Goal: Communication & Community: Connect with others

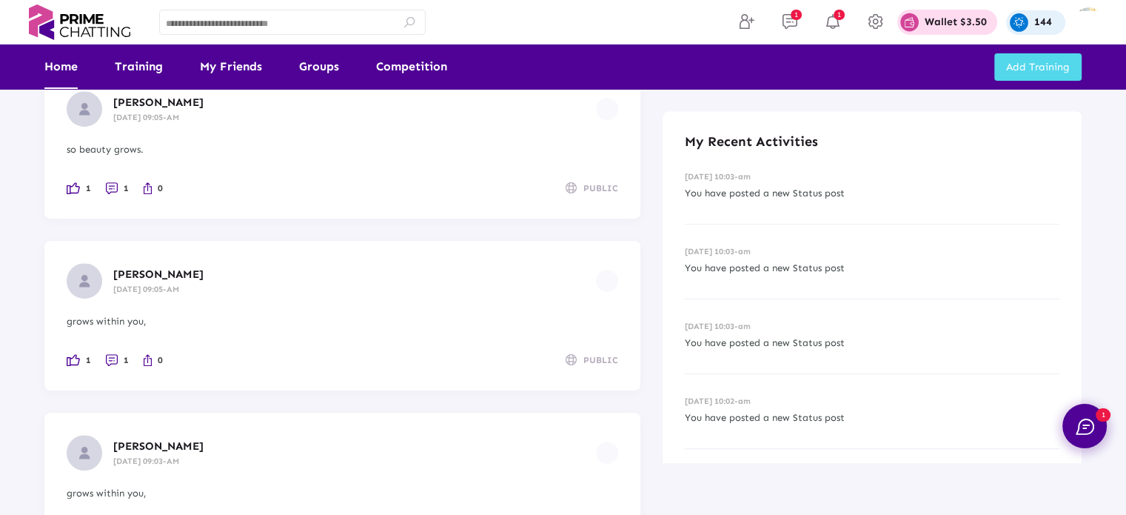
scroll to position [444, 0]
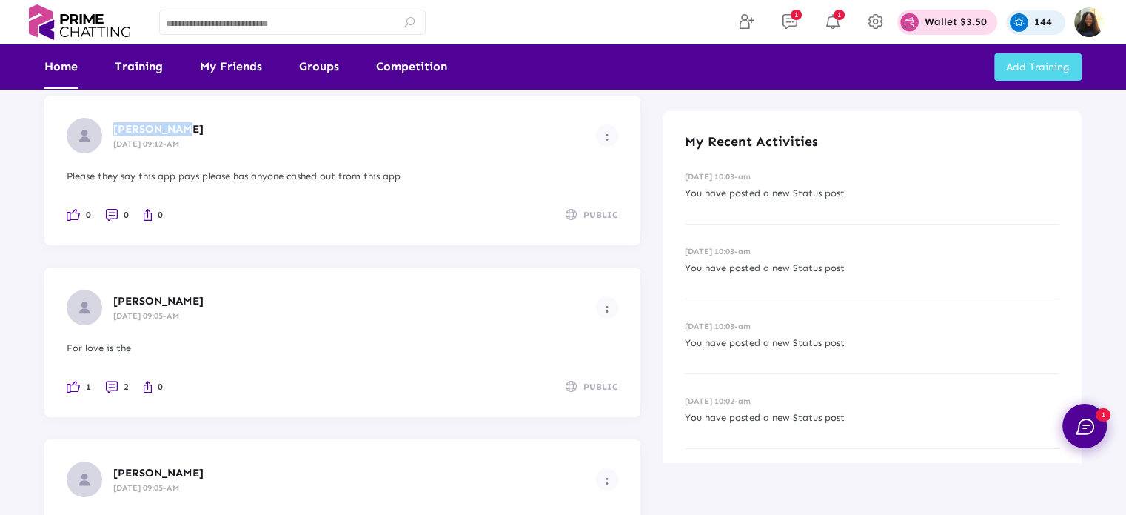
drag, startPoint x: 179, startPoint y: 125, endPoint x: 113, endPoint y: 133, distance: 66.3
click at [113, 133] on div "[PERSON_NAME] [DATE] 09:12-AM" at bounding box center [354, 135] width 483 height 27
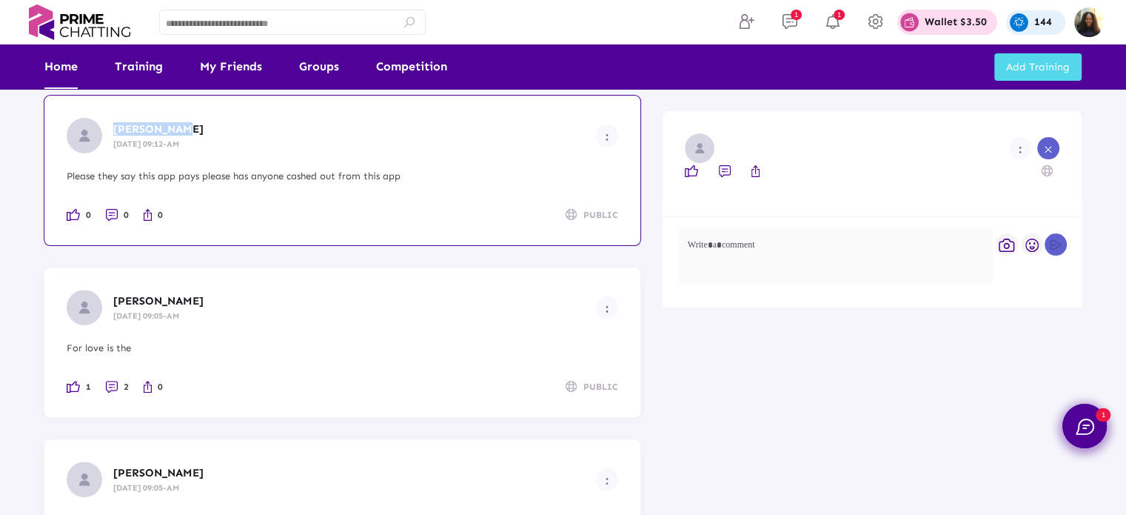
copy span "[PERSON_NAME]"
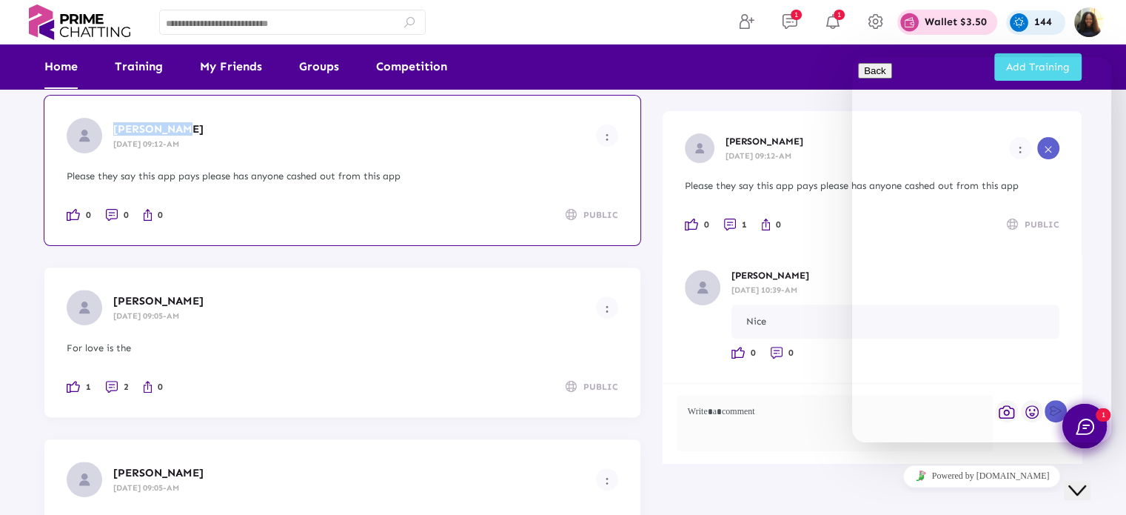
scroll to position [0, 0]
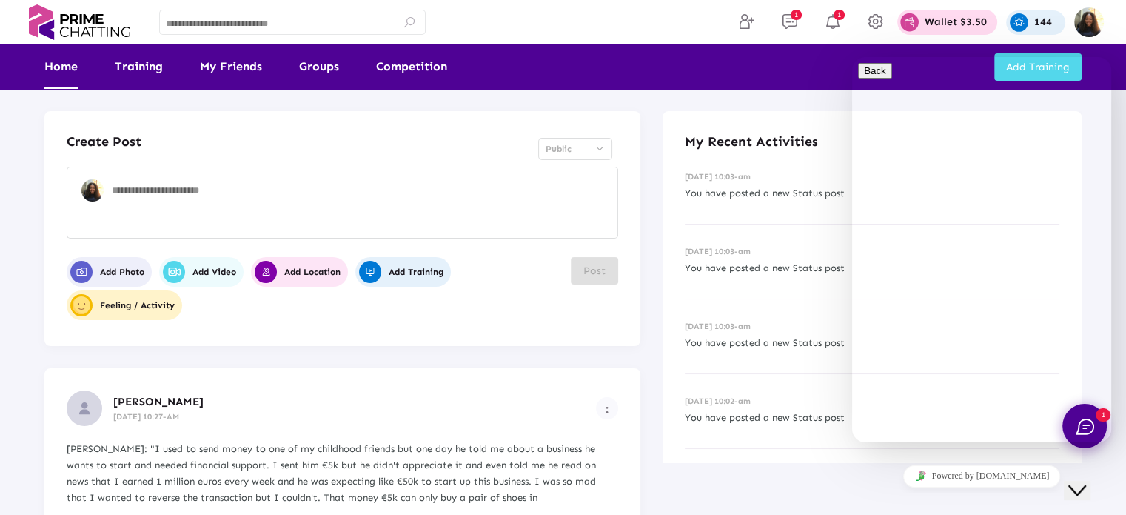
click at [1086, 481] on icon "Close Chat This icon closes the chat window." at bounding box center [1078, 490] width 18 height 18
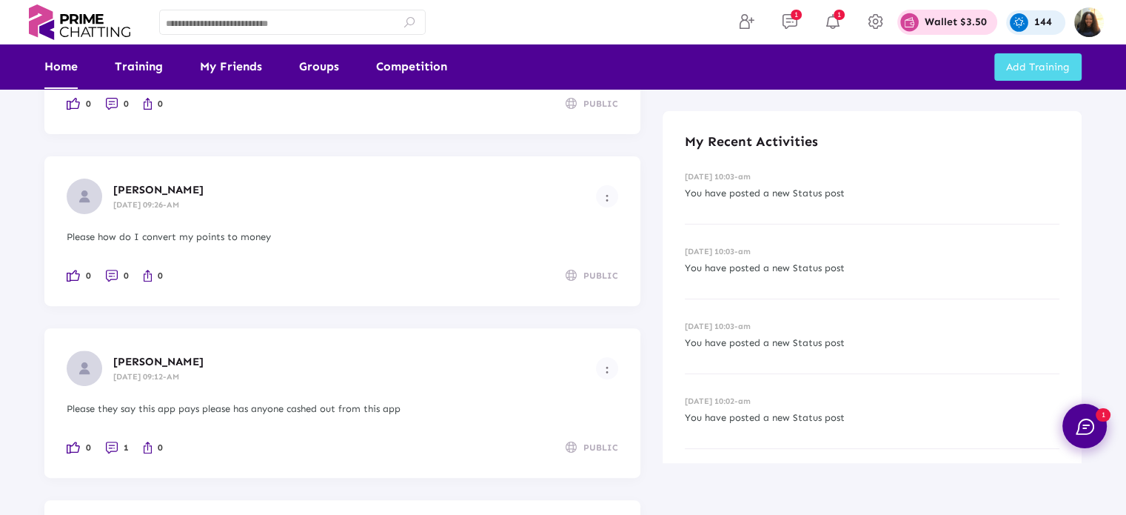
scroll to position [470, 0]
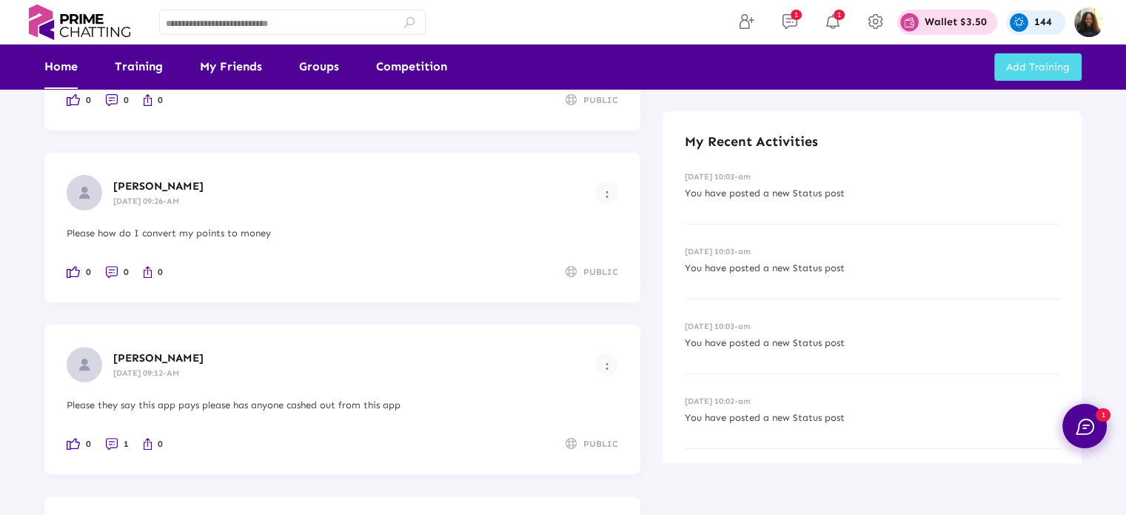
click at [495, 375] on h6 "[DATE] 09:12-AM" at bounding box center [354, 373] width 483 height 10
